Goal: Task Accomplishment & Management: Manage account settings

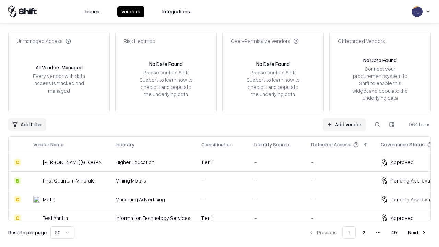
click at [344, 124] on link "Add Vendor" at bounding box center [344, 124] width 43 height 12
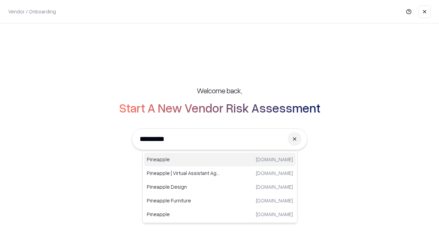
click at [220, 160] on div "Pineapple [DOMAIN_NAME]" at bounding box center [220, 160] width 152 height 14
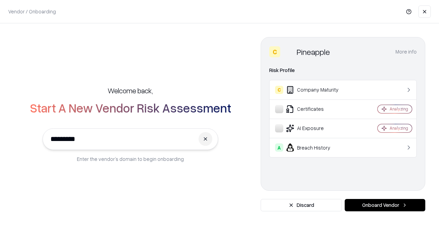
type input "*********"
click at [385, 205] on button "Onboard Vendor" at bounding box center [385, 205] width 81 height 12
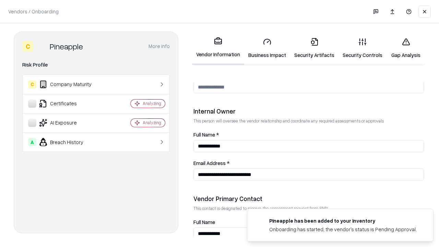
scroll to position [356, 0]
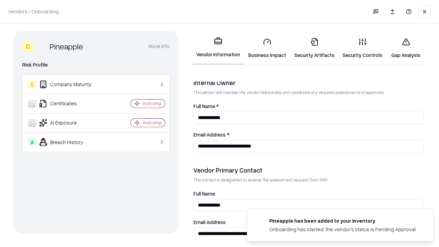
click at [267, 48] on link "Business Impact" at bounding box center [267, 48] width 46 height 32
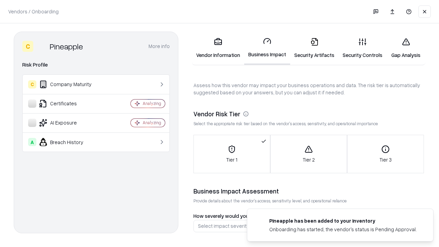
click at [314, 48] on link "Security Artifacts" at bounding box center [314, 48] width 48 height 32
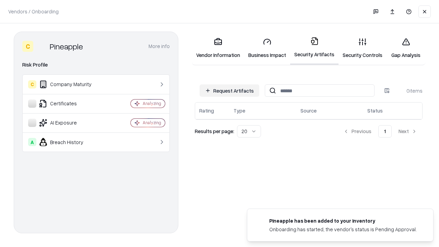
click at [230, 91] on button "Request Artifacts" at bounding box center [230, 90] width 60 height 12
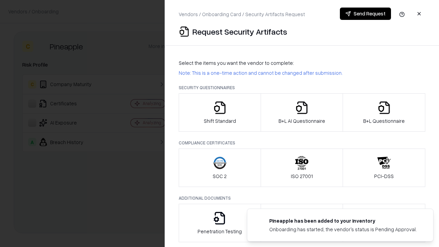
click at [220, 113] on icon "button" at bounding box center [220, 108] width 14 height 14
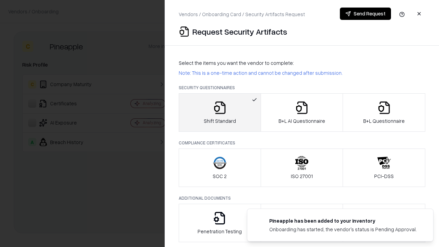
click at [365, 14] on button "Send Request" at bounding box center [365, 14] width 51 height 12
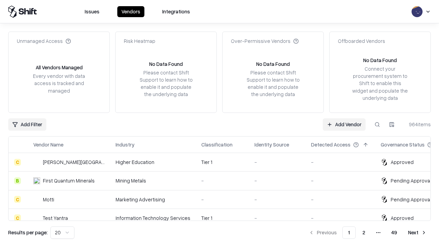
click at [344, 124] on link "Add Vendor" at bounding box center [344, 124] width 43 height 12
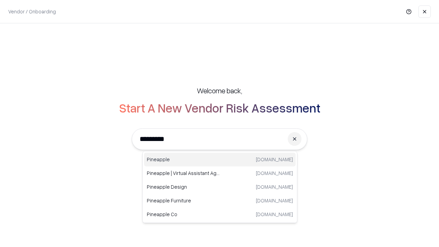
click at [220, 160] on div "Pineapple [DOMAIN_NAME]" at bounding box center [220, 160] width 152 height 14
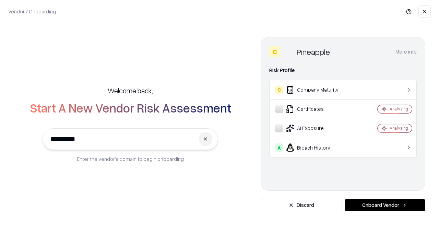
type input "*********"
click at [385, 205] on button "Onboard Vendor" at bounding box center [385, 205] width 81 height 12
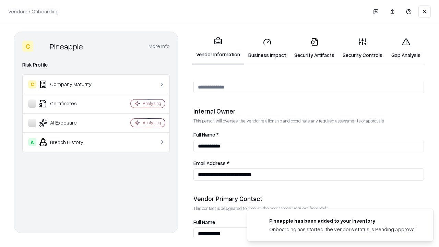
scroll to position [356, 0]
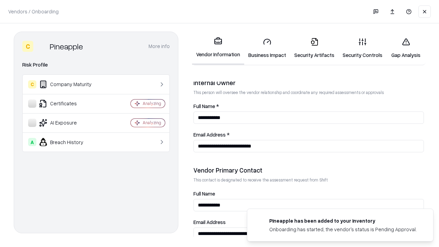
click at [406, 48] on link "Gap Analysis" at bounding box center [406, 48] width 39 height 32
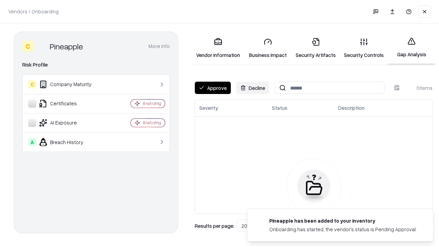
click at [213, 88] on button "Approve" at bounding box center [213, 88] width 36 height 12
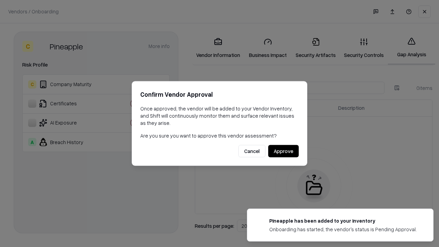
click at [283, 151] on button "Approve" at bounding box center [283, 151] width 31 height 12
